Goal: Transaction & Acquisition: Purchase product/service

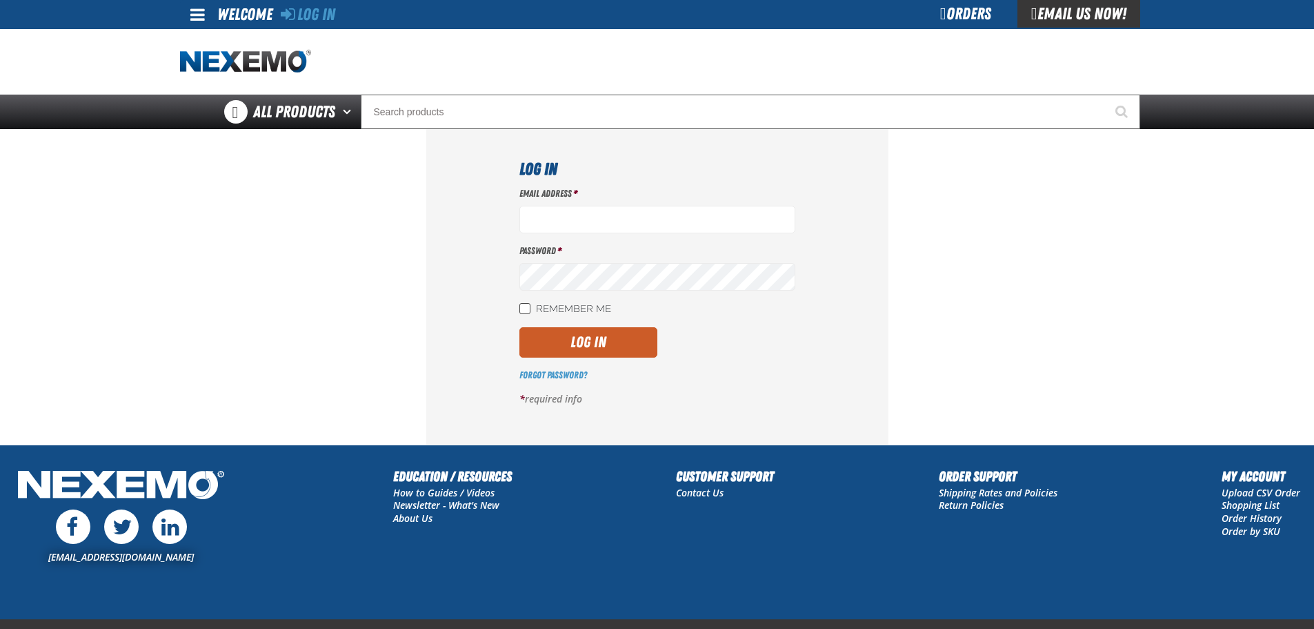
type input "[EMAIL_ADDRESS][DOMAIN_NAME]"
click at [526, 309] on input "Remember Me" at bounding box center [525, 308] width 11 height 11
checkbox input "true"
click at [528, 334] on button "Log In" at bounding box center [589, 342] width 138 height 30
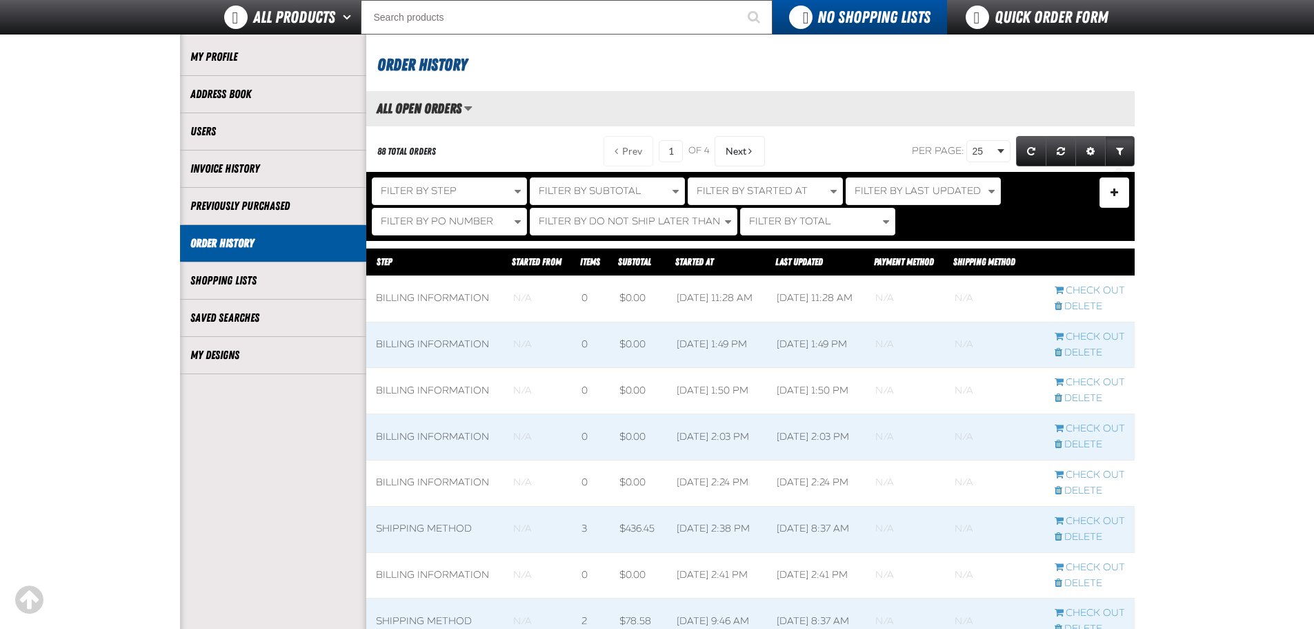
scroll to position [138, 0]
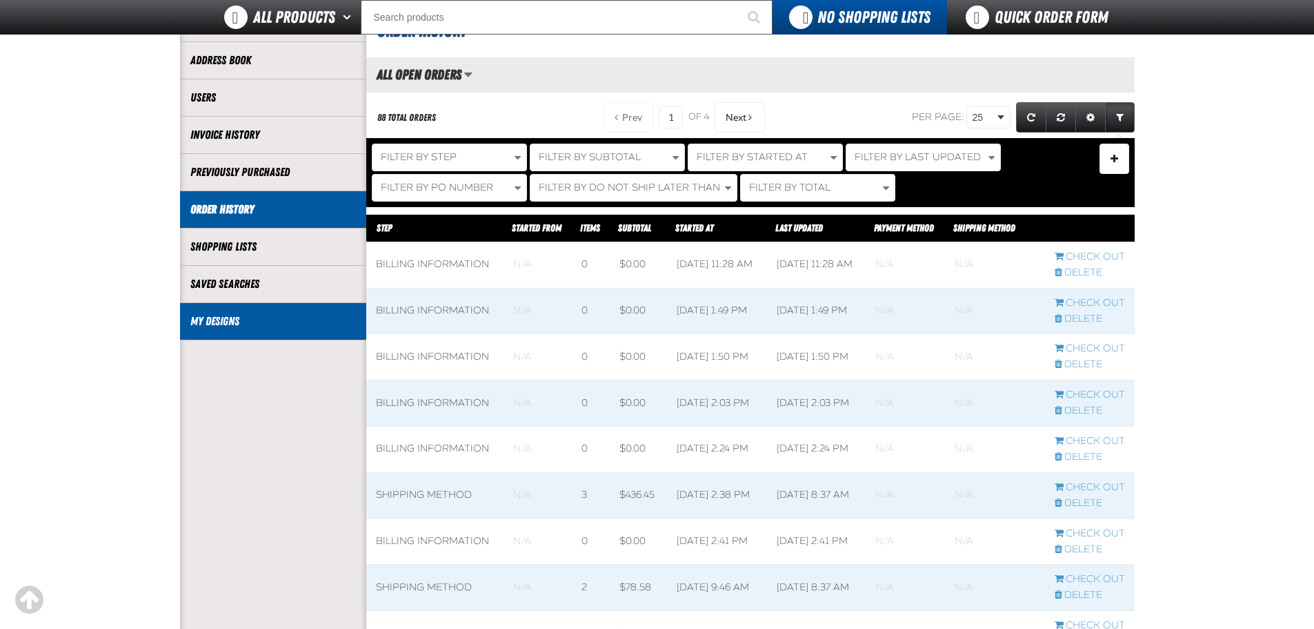
click at [330, 334] on li "My Designs" at bounding box center [273, 321] width 186 height 37
click at [234, 315] on link "My Designs" at bounding box center [273, 321] width 166 height 16
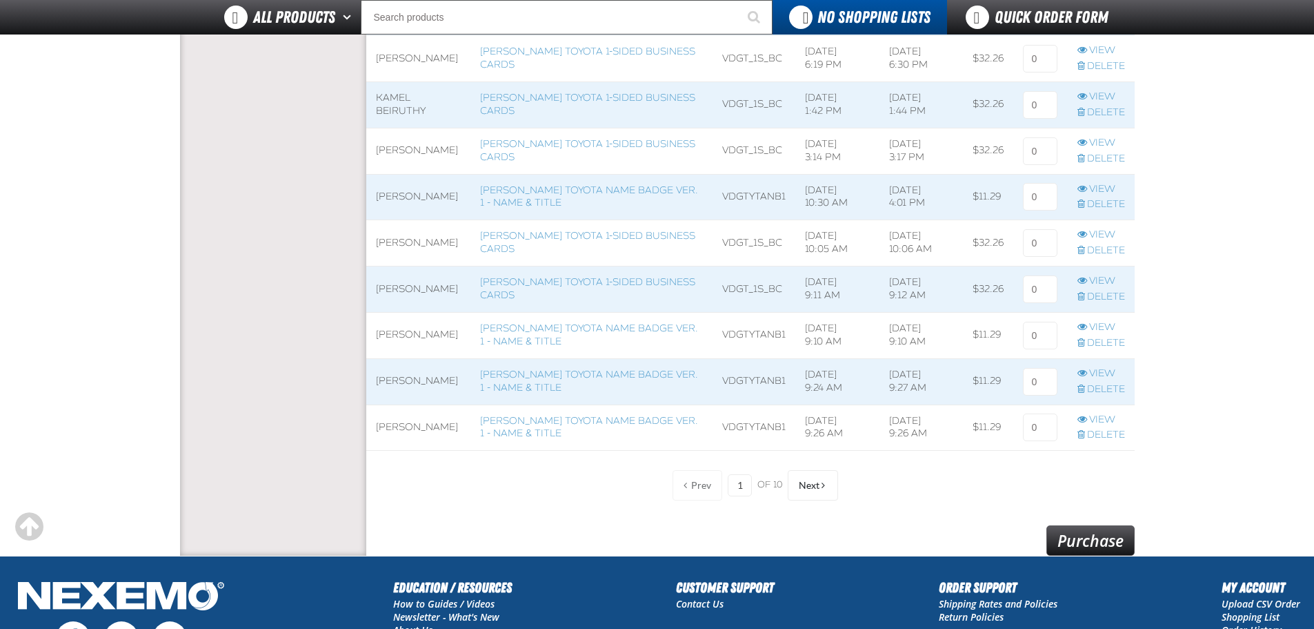
scroll to position [1035, 0]
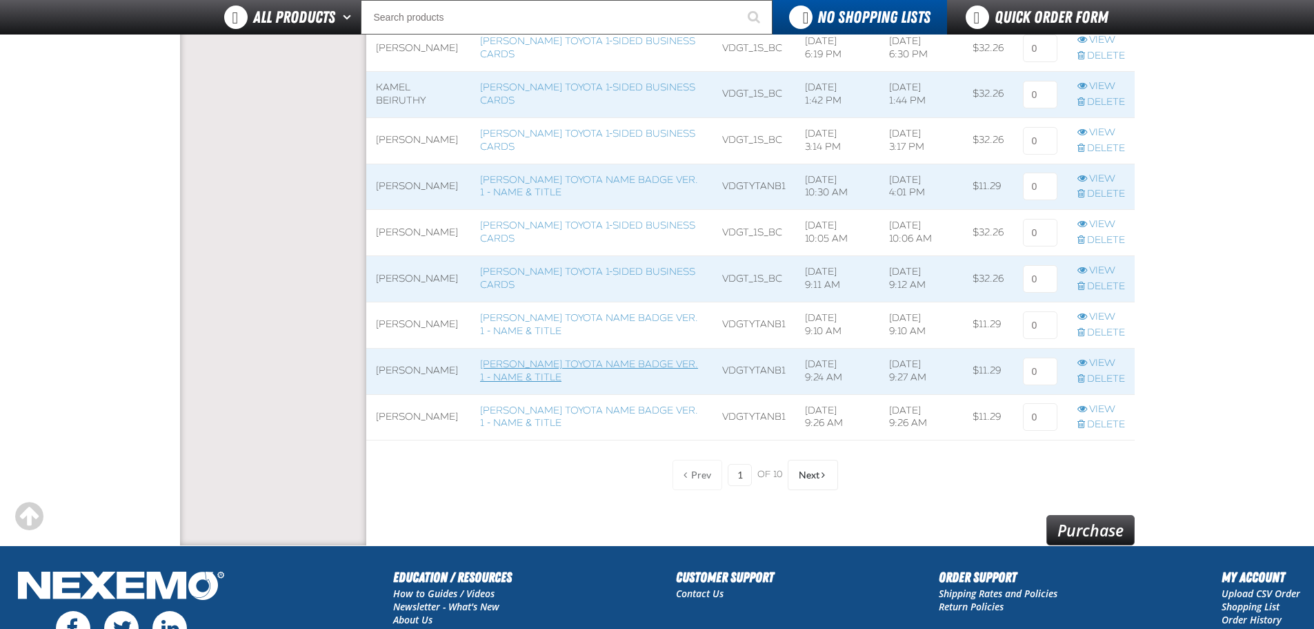
click at [586, 376] on link "Vandergriff Toyota Name Badge Ver. 1 - Name & Title" at bounding box center [589, 370] width 218 height 25
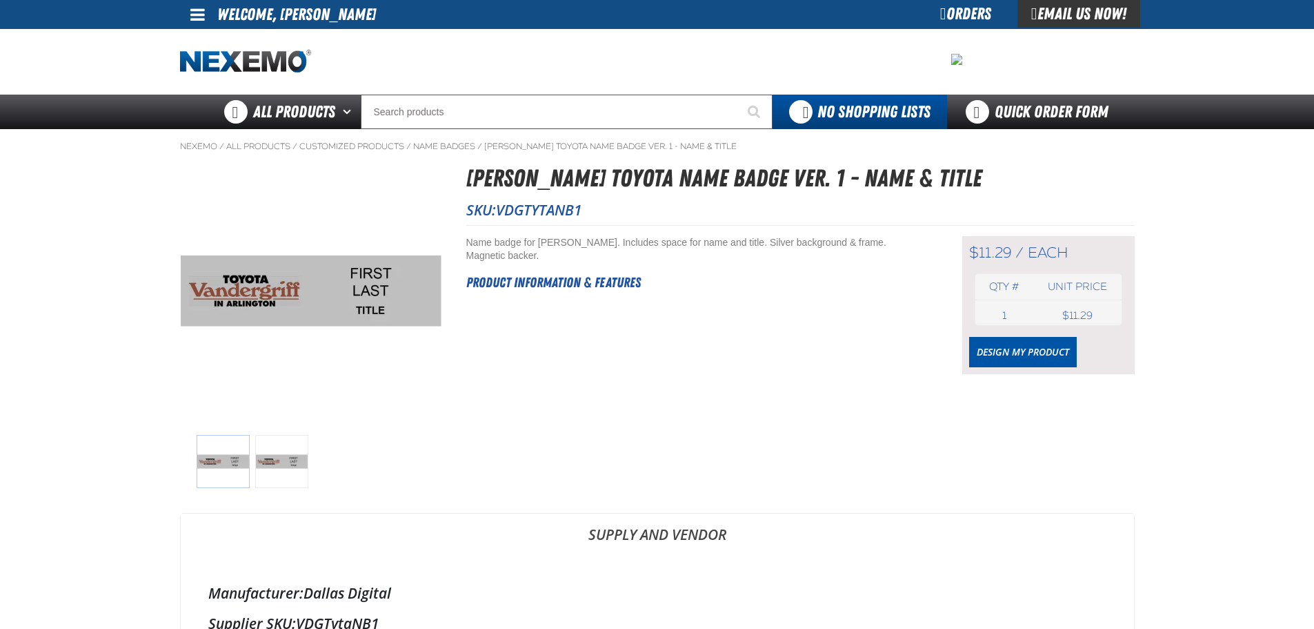
click at [961, 359] on div "Short Description: Name badge for Vandergriff Toyota. Includes space for name a…" at bounding box center [800, 299] width 669 height 149
click at [1002, 356] on link "Design My Product" at bounding box center [1023, 352] width 108 height 30
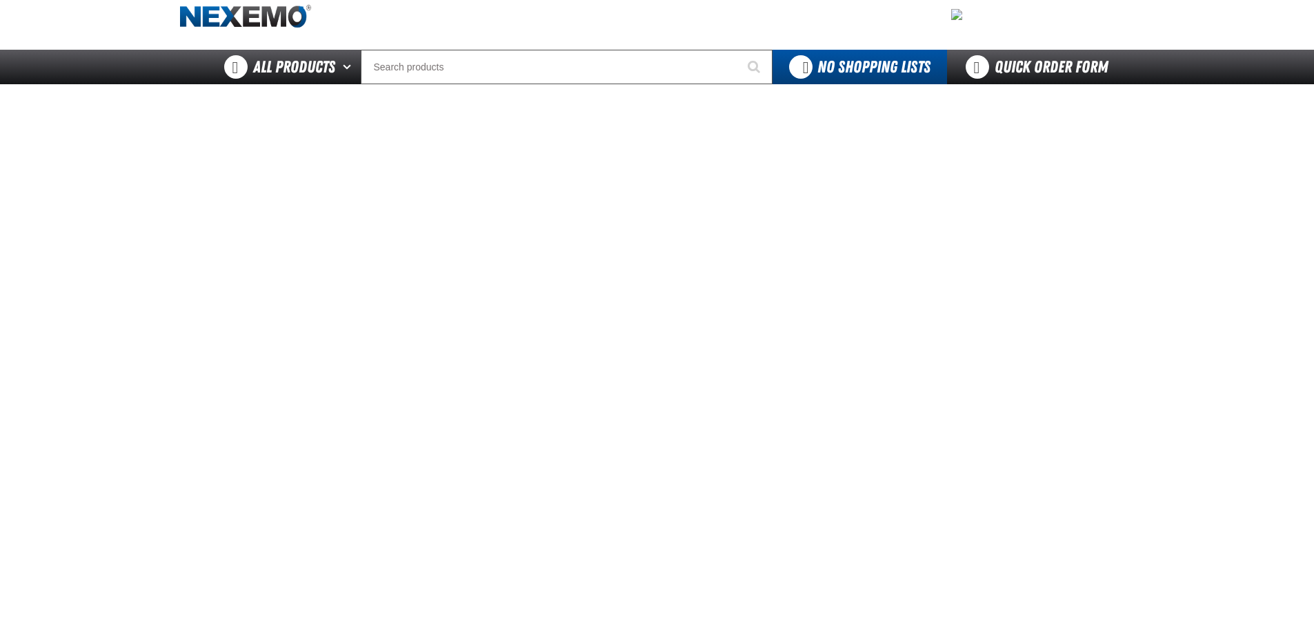
scroll to position [69, 0]
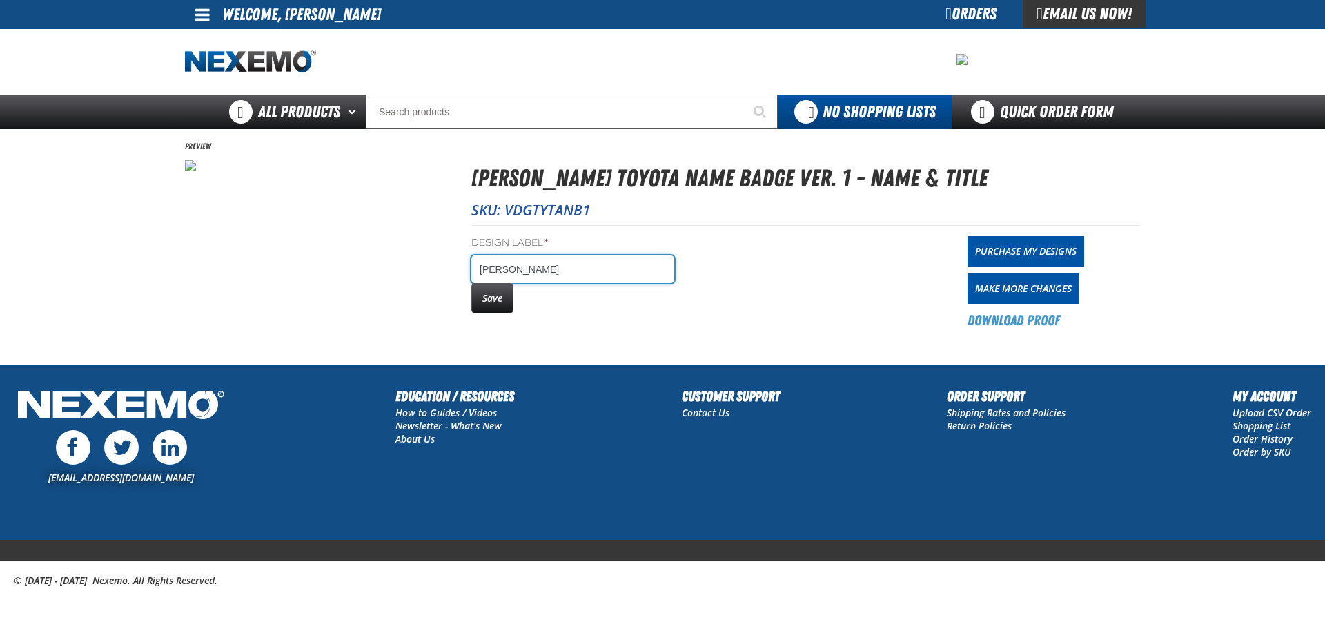
click at [615, 265] on input "victor deleon" at bounding box center [572, 269] width 203 height 28
type input "v"
click at [531, 264] on input "VICTOR DE LEON" at bounding box center [572, 269] width 203 height 28
click at [530, 272] on input "VICTOR DE LEON" at bounding box center [572, 269] width 203 height 28
click at [535, 269] on input "VICTOR DE LEON" at bounding box center [572, 269] width 203 height 28
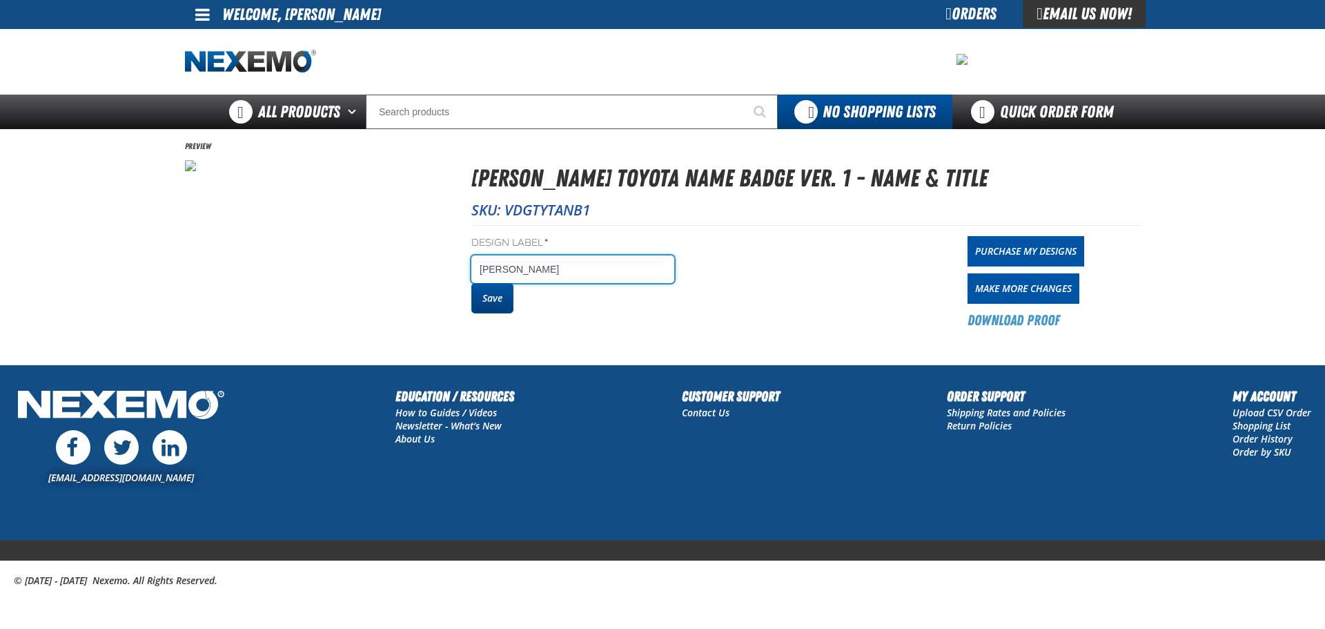
type input "[PERSON_NAME]"
click at [477, 309] on button "Save" at bounding box center [492, 298] width 42 height 30
click at [486, 295] on button "Save" at bounding box center [492, 298] width 42 height 30
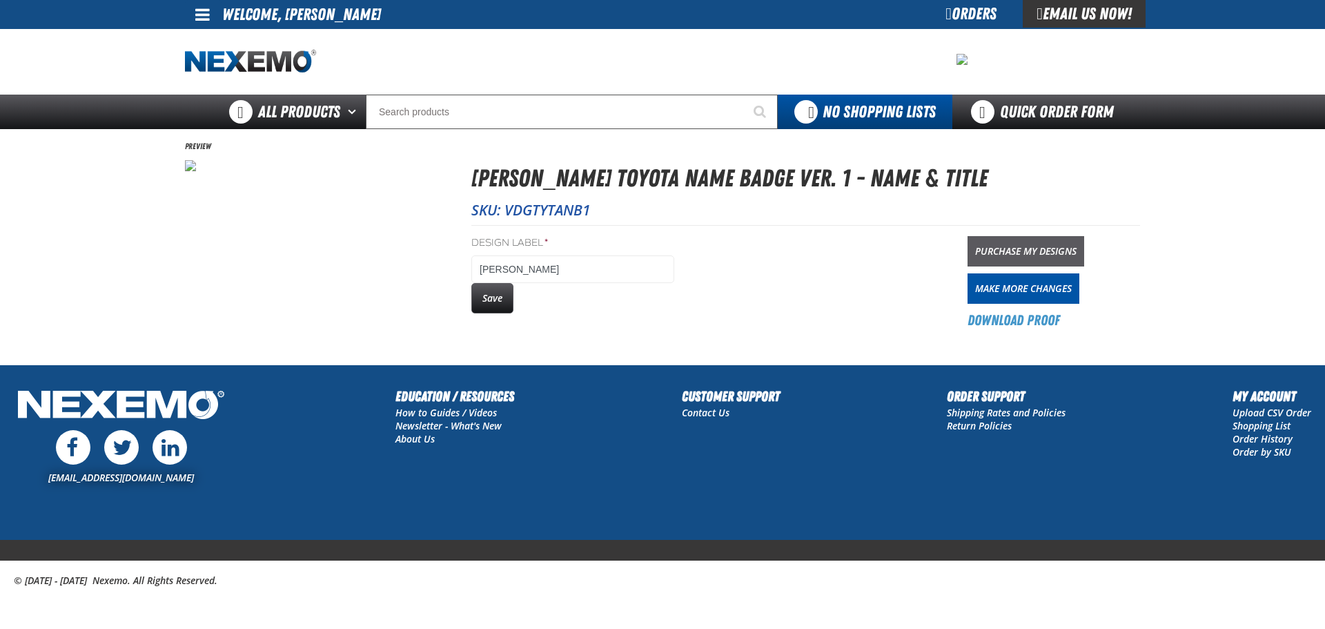
click at [1049, 242] on link "Purchase My Designs" at bounding box center [1025, 251] width 117 height 30
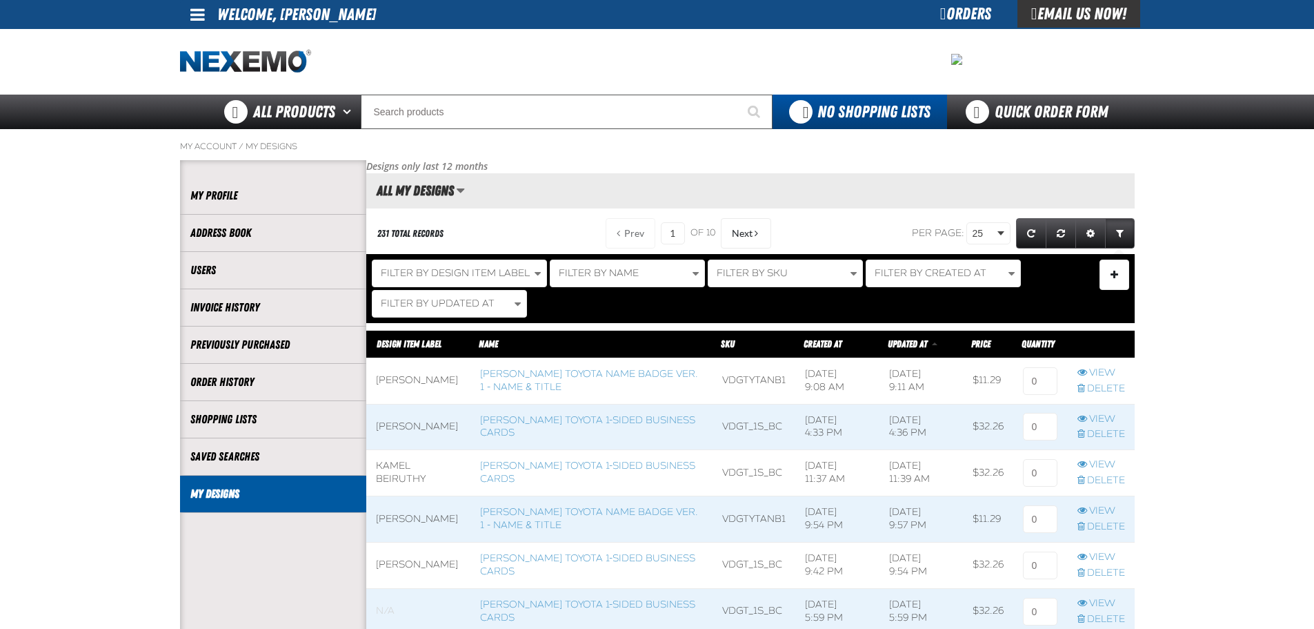
scroll to position [1, 1]
click at [1038, 379] on input at bounding box center [1040, 381] width 35 height 28
type input "1"
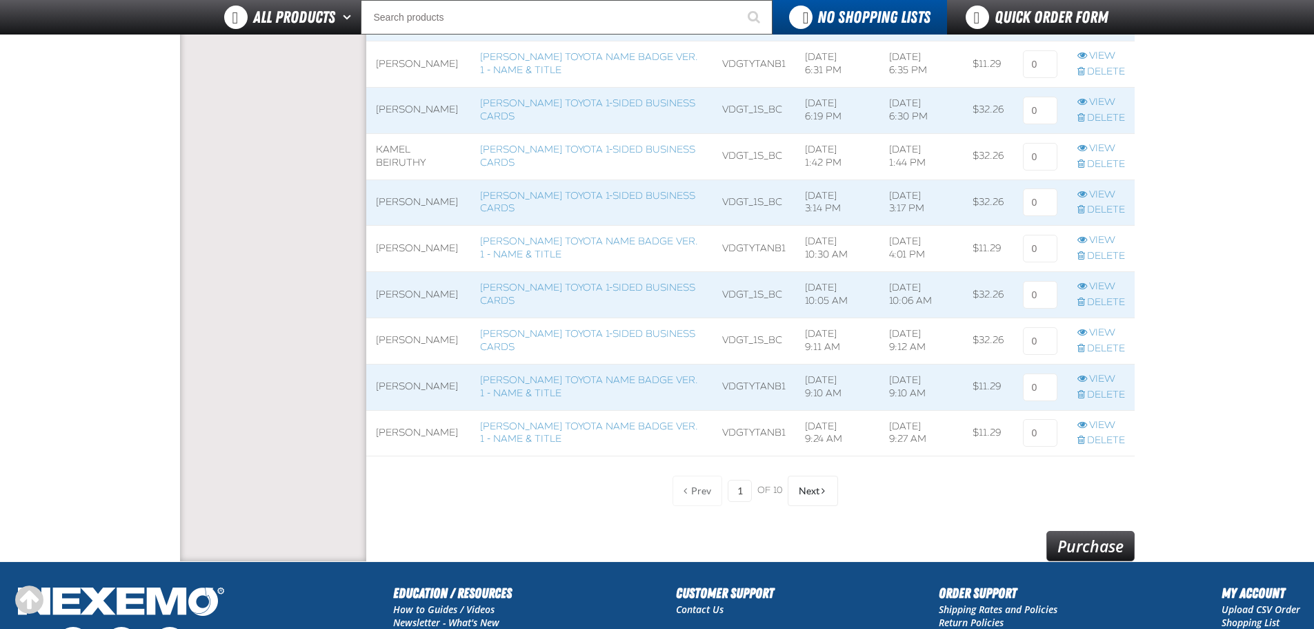
scroll to position [1173, 0]
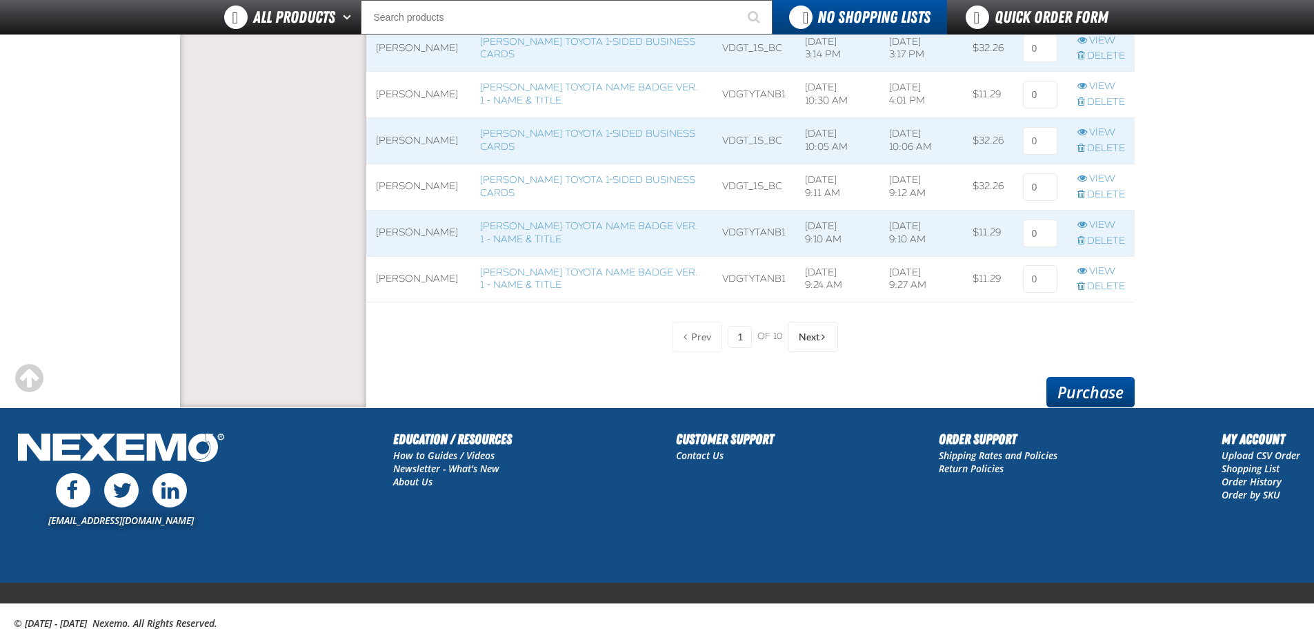
click at [1116, 388] on link "Purchase" at bounding box center [1091, 392] width 88 height 30
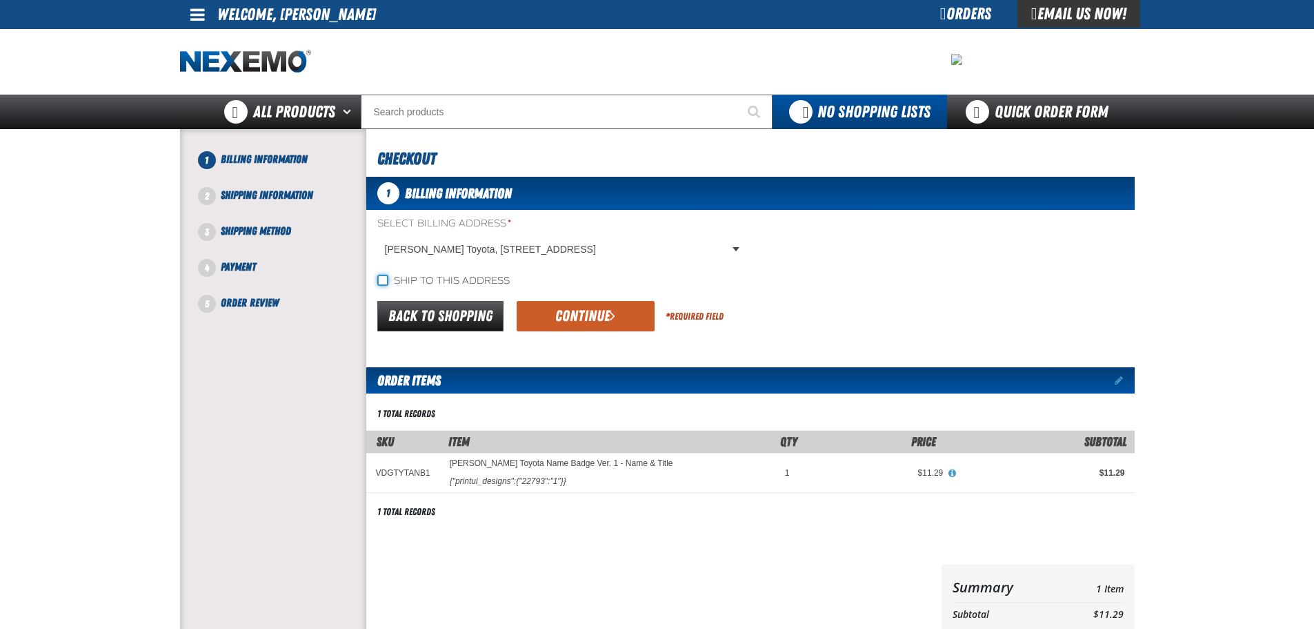
click at [382, 275] on input "Ship to this address" at bounding box center [382, 280] width 11 height 11
checkbox input "true"
click at [551, 317] on button "Continue" at bounding box center [586, 316] width 138 height 30
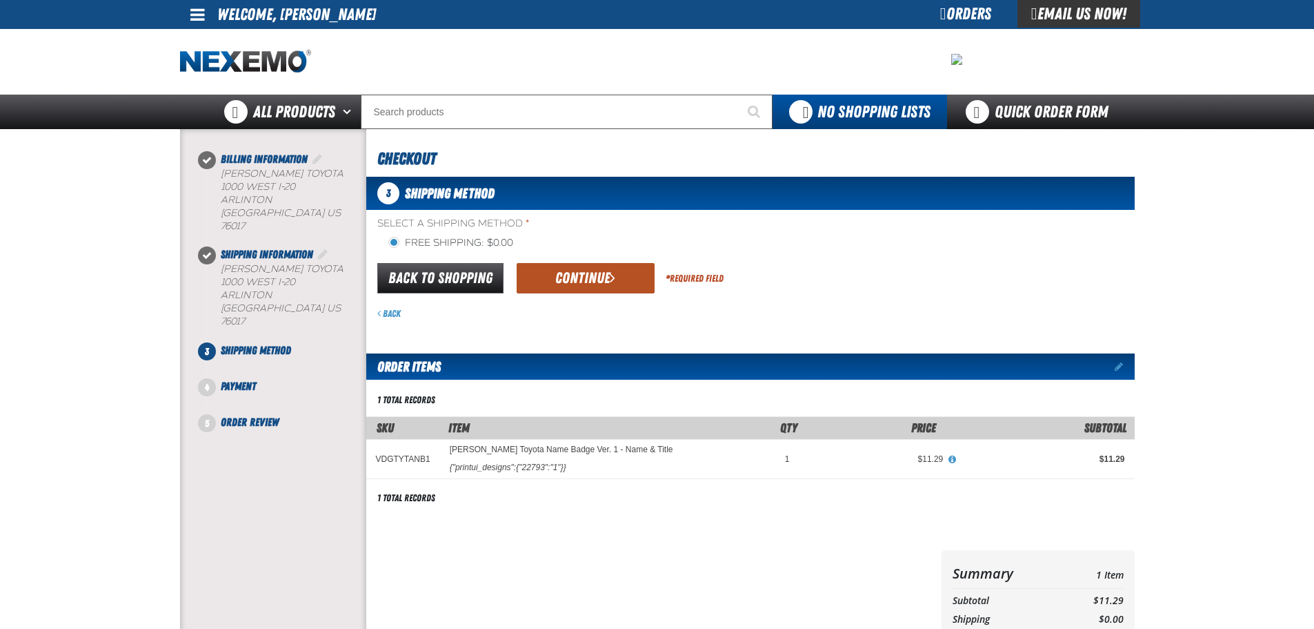
click at [553, 285] on button "Continue" at bounding box center [586, 278] width 138 height 30
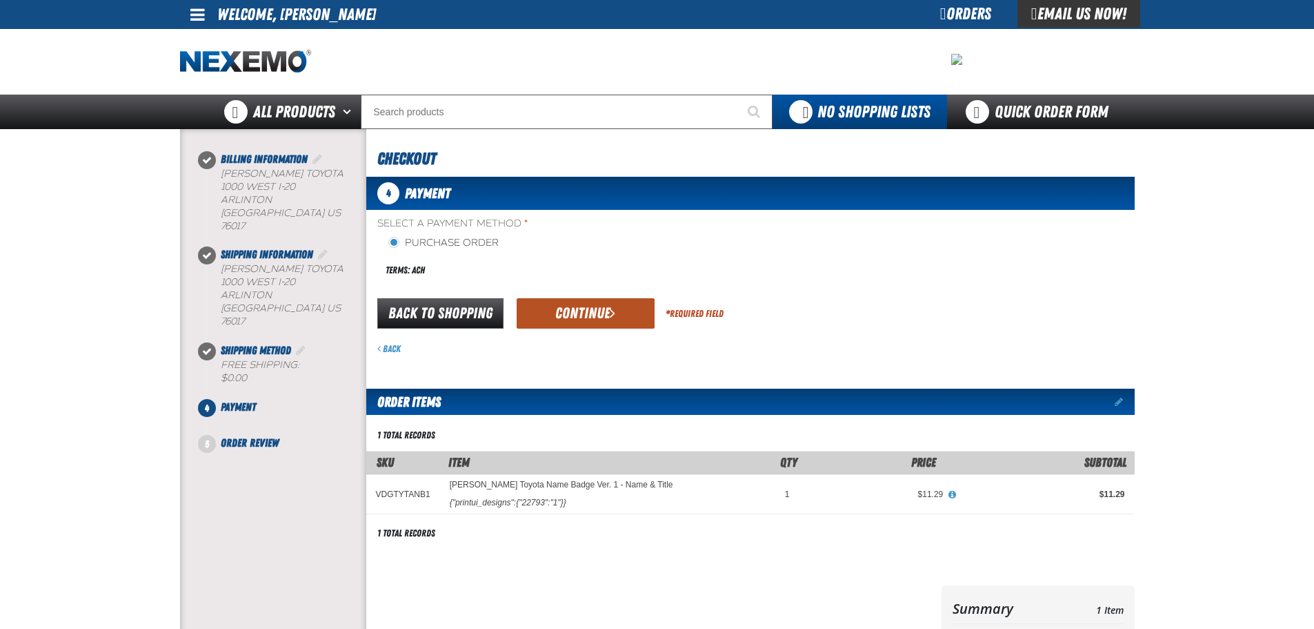
click at [606, 321] on button "Continue" at bounding box center [586, 313] width 138 height 30
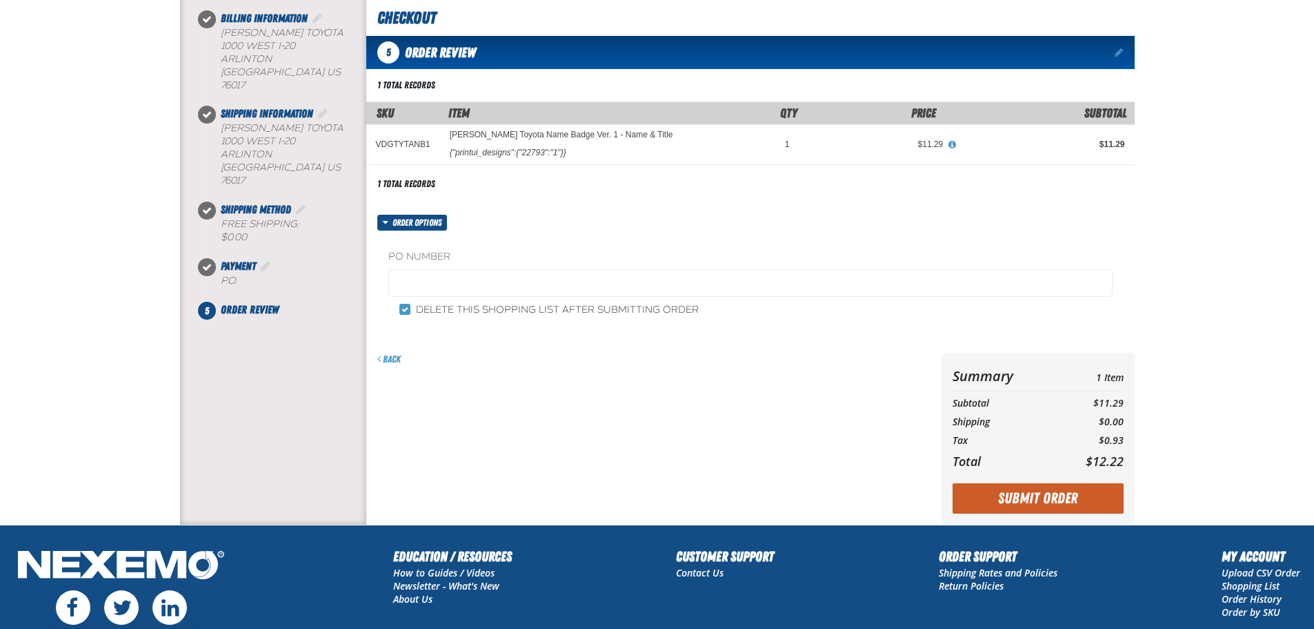
scroll to position [266, 0]
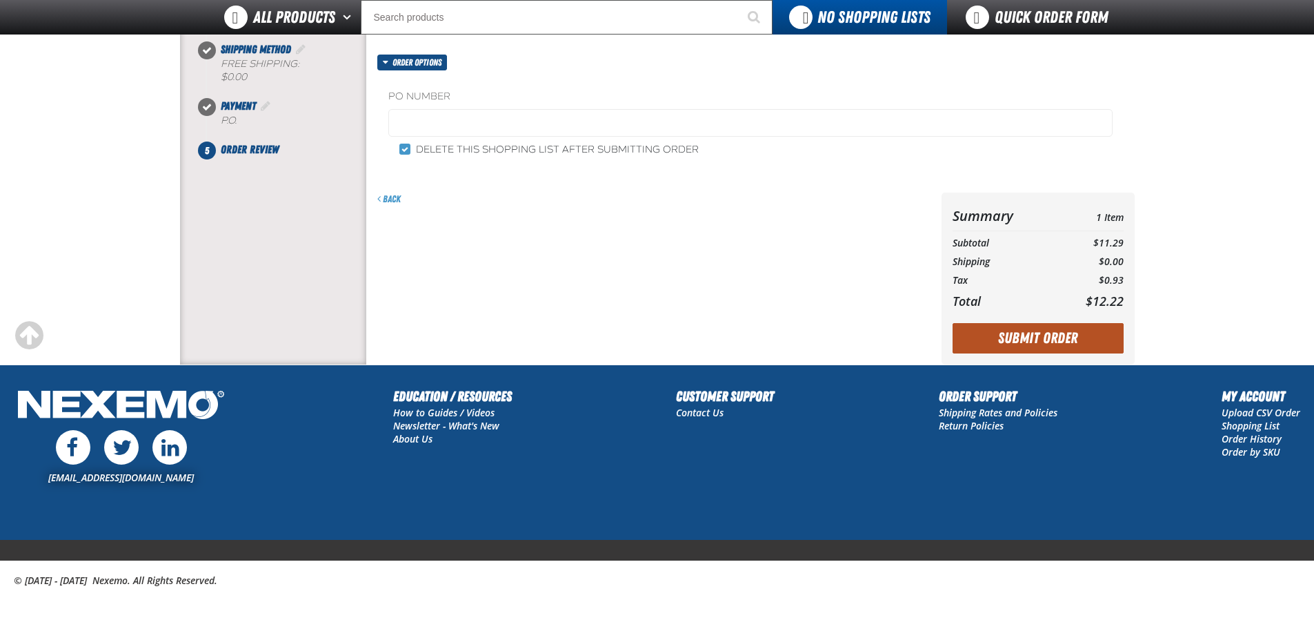
click at [1009, 343] on button "Submit Order" at bounding box center [1038, 338] width 171 height 30
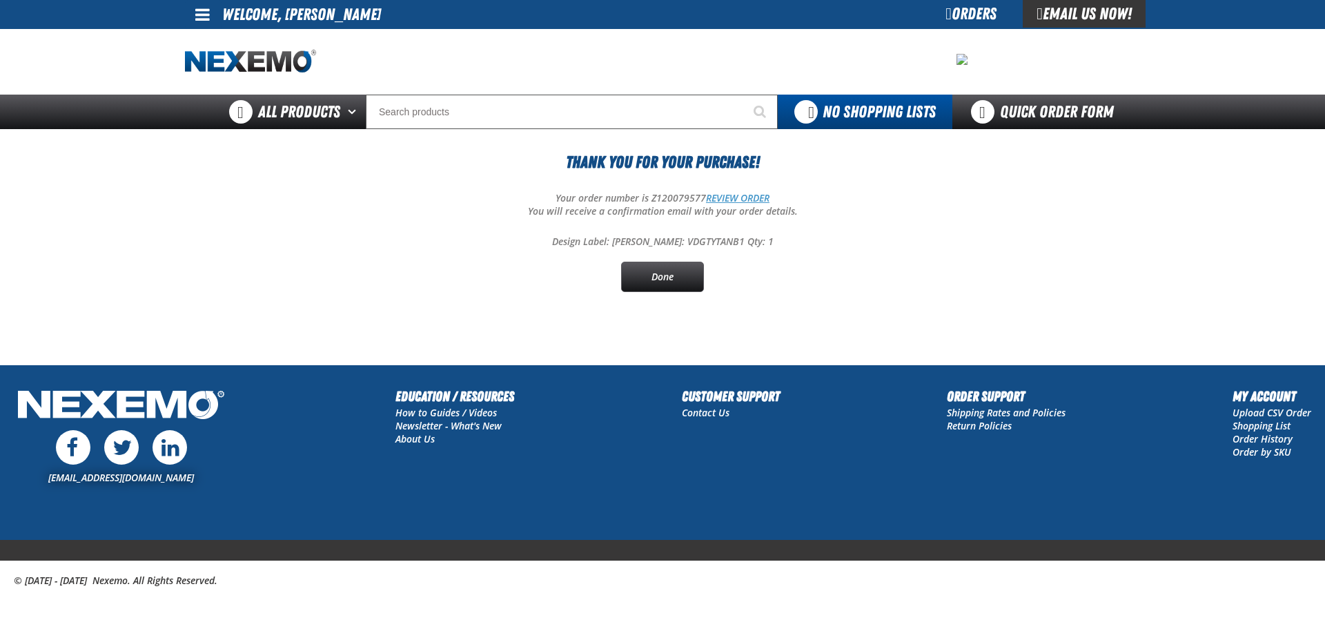
click at [740, 196] on link "REVIEW ORDER" at bounding box center [737, 197] width 63 height 13
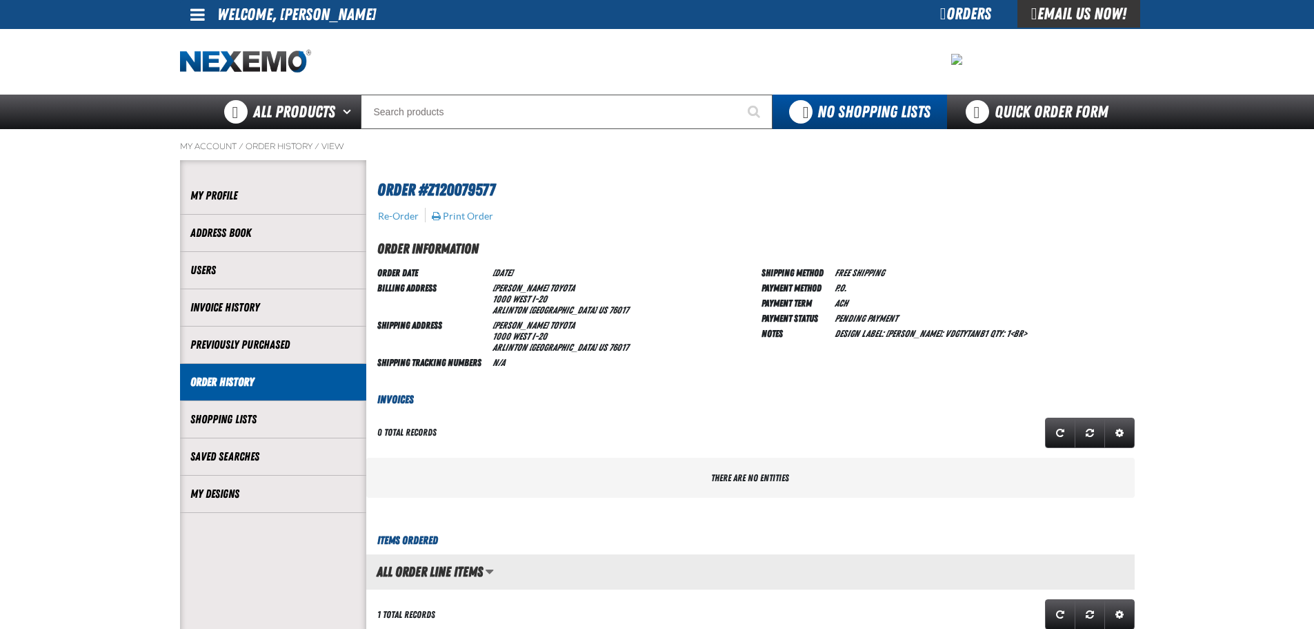
scroll to position [1, 1]
click at [480, 215] on button "Print Order" at bounding box center [462, 216] width 63 height 12
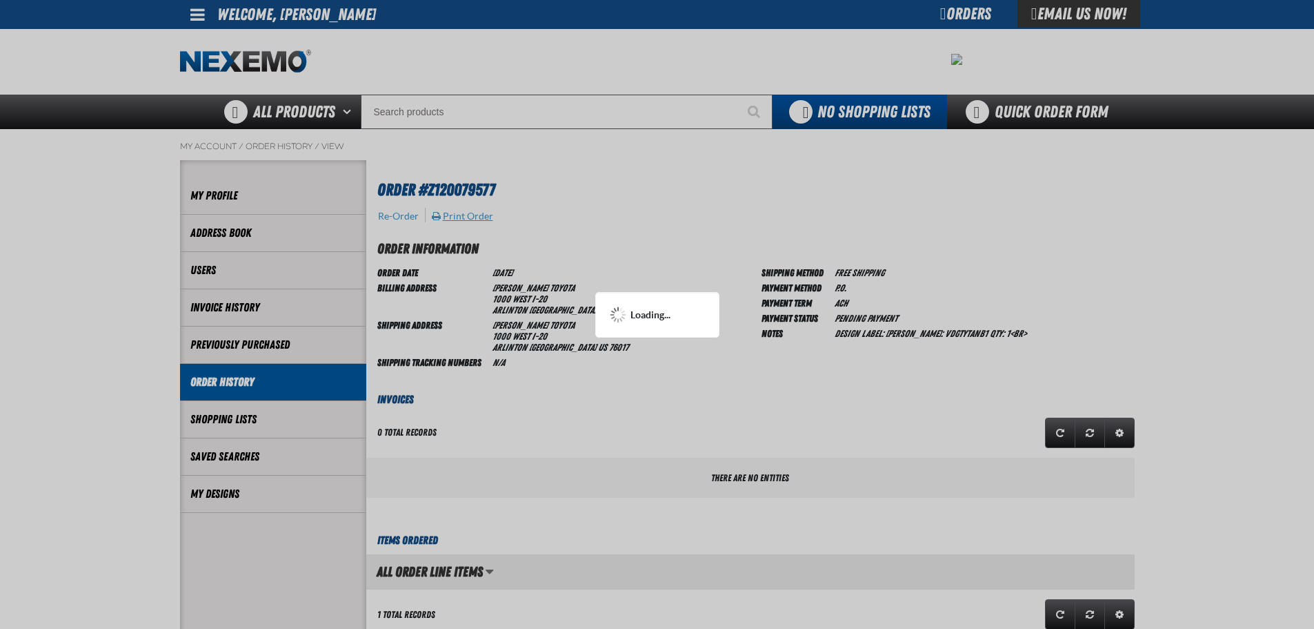
scroll to position [0, 0]
